Goal: Task Accomplishment & Management: Manage account settings

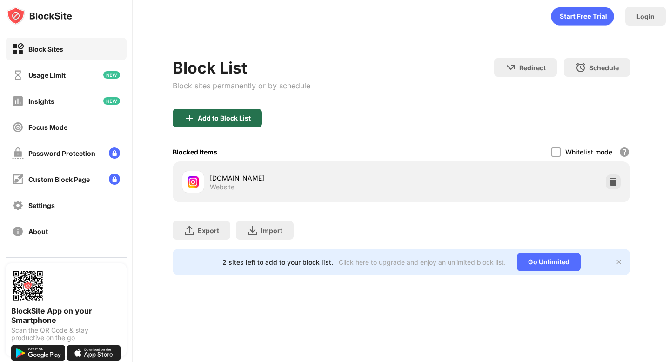
click at [225, 109] on div "Add to Block List" at bounding box center [217, 118] width 89 height 19
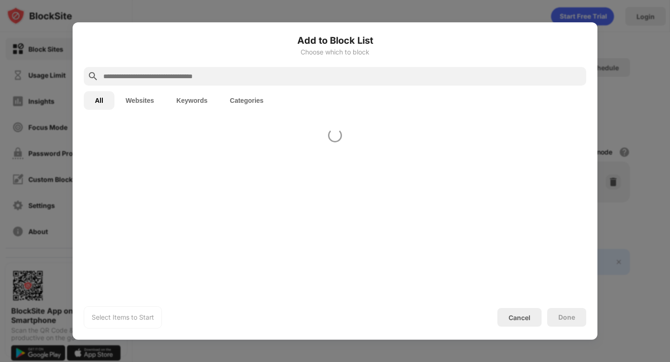
click at [227, 119] on div "Add to Block List Choose which to block All Websites Keywords Categories Select…" at bounding box center [335, 180] width 502 height 295
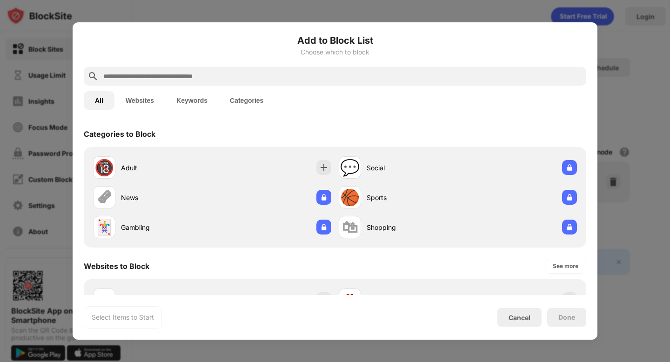
click at [241, 60] on div "Add to Block List Choose which to block" at bounding box center [335, 49] width 502 height 33
click at [241, 73] on input "text" at bounding box center [342, 76] width 480 height 11
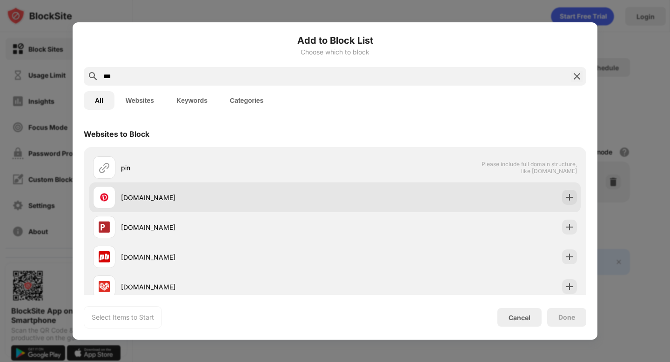
type input "***"
click at [133, 200] on div "[DOMAIN_NAME]" at bounding box center [228, 197] width 214 height 10
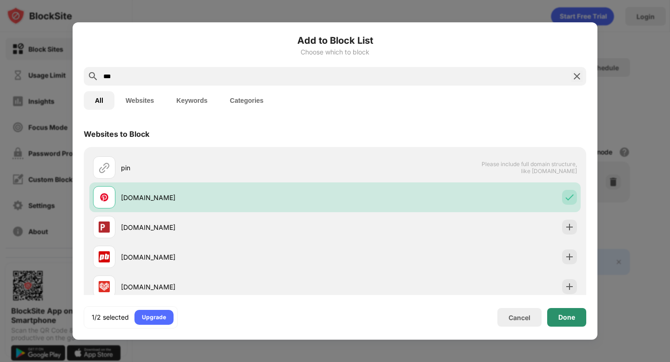
click at [559, 321] on div "Done" at bounding box center [566, 317] width 39 height 19
